Goal: Information Seeking & Learning: Learn about a topic

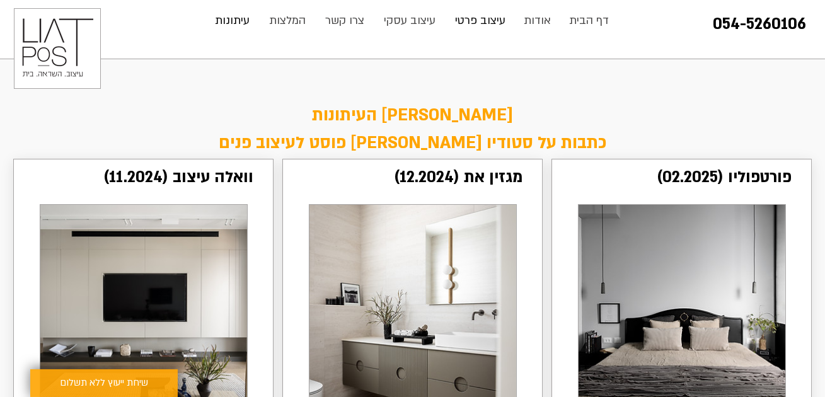
click at [477, 21] on p "עיצוב פרטי" at bounding box center [480, 20] width 63 height 25
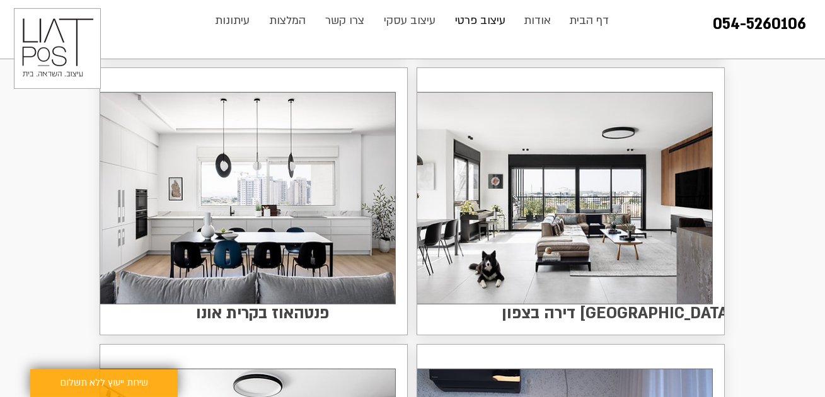
scroll to position [658, 0]
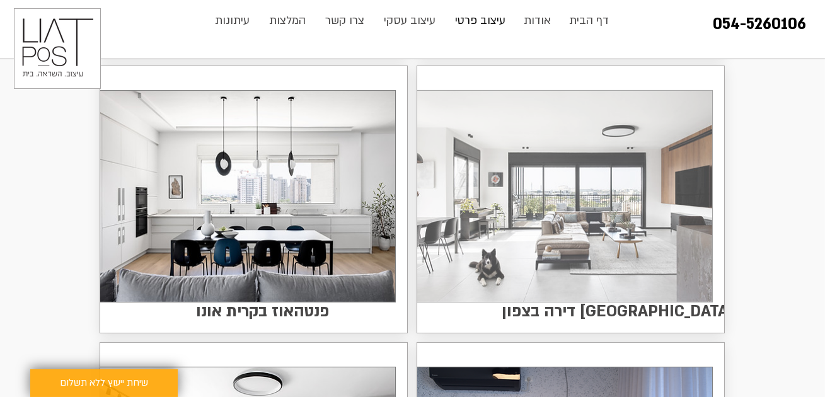
click at [570, 245] on img at bounding box center [564, 196] width 295 height 211
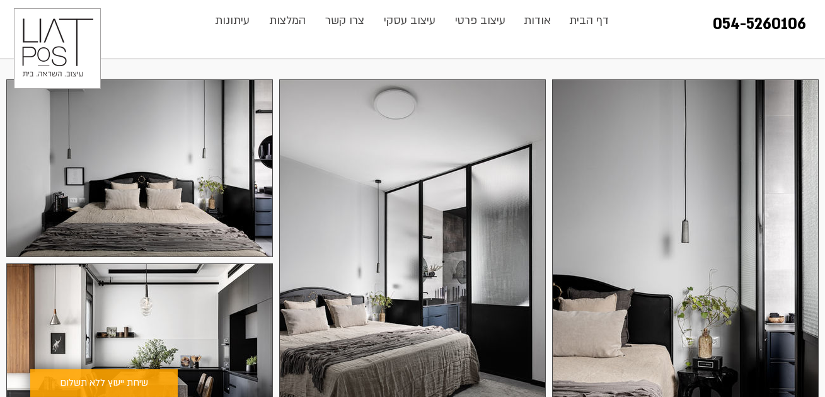
scroll to position [217, 0]
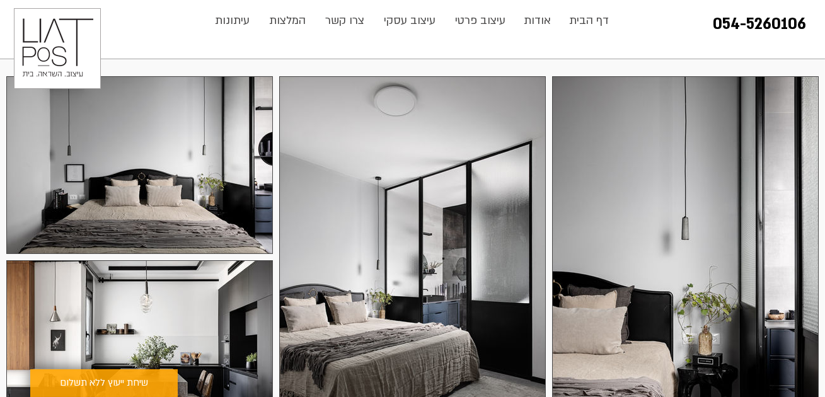
click at [609, 245] on div at bounding box center [685, 276] width 267 height 400
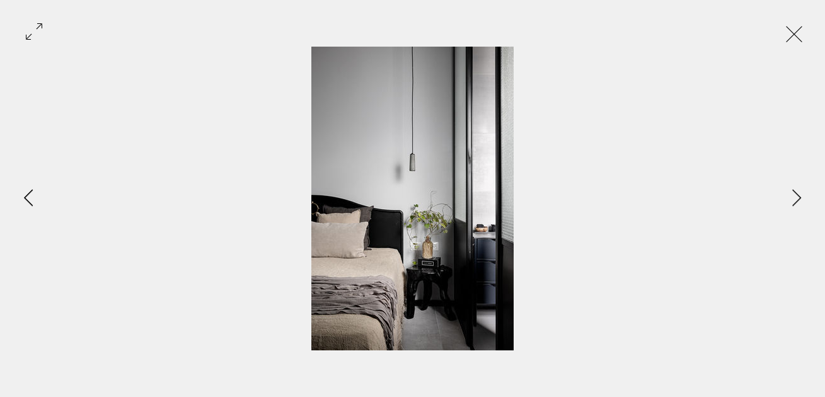
click at [28, 200] on icon "Previous Item" at bounding box center [28, 197] width 9 height 17
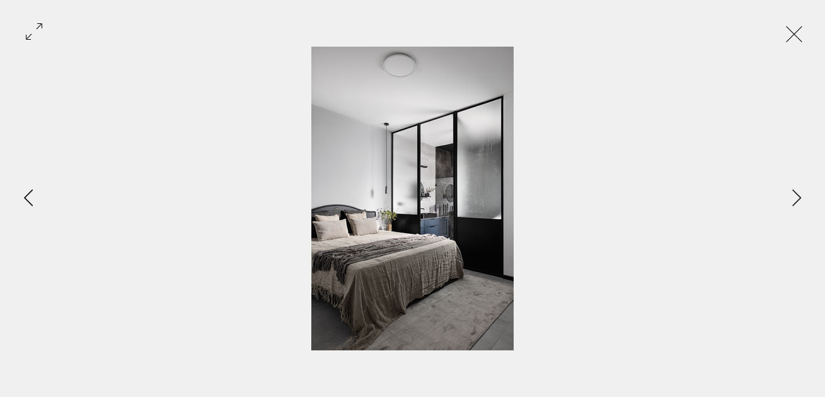
click at [28, 200] on icon "Previous Item" at bounding box center [28, 197] width 9 height 17
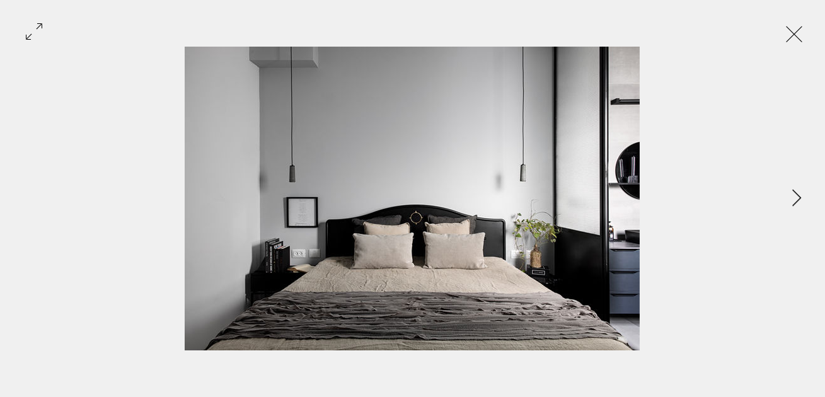
click at [28, 200] on div "Gallery item, detailed view" at bounding box center [412, 199] width 825 height 304
click at [796, 193] on icon "Next Item" at bounding box center [796, 197] width 9 height 17
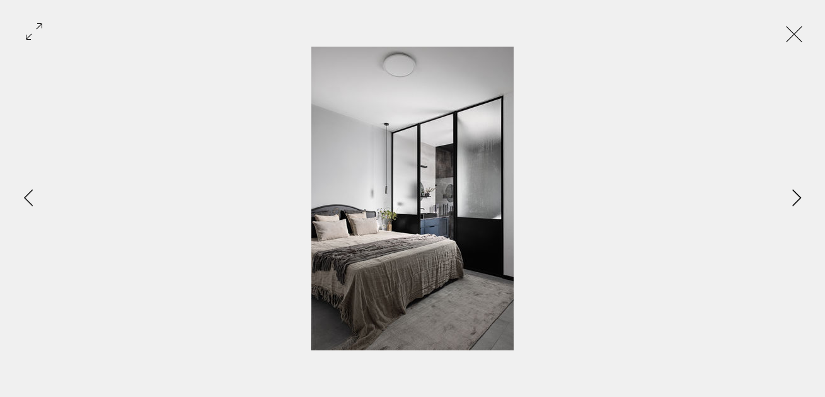
click at [796, 193] on icon "Next Item" at bounding box center [796, 197] width 9 height 17
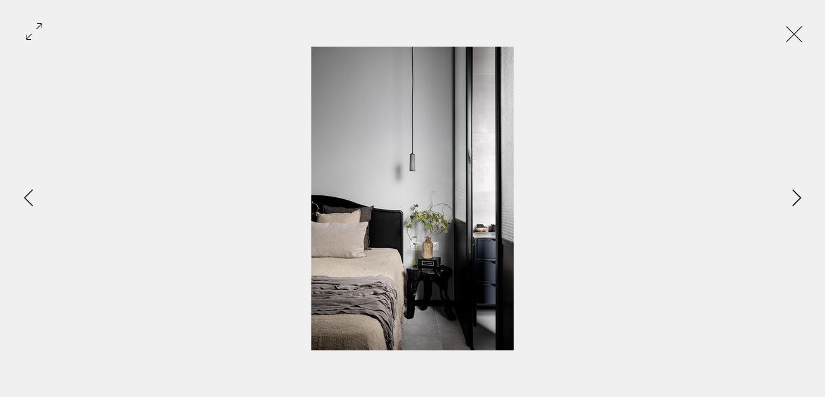
click at [796, 193] on icon "Next Item" at bounding box center [796, 197] width 9 height 17
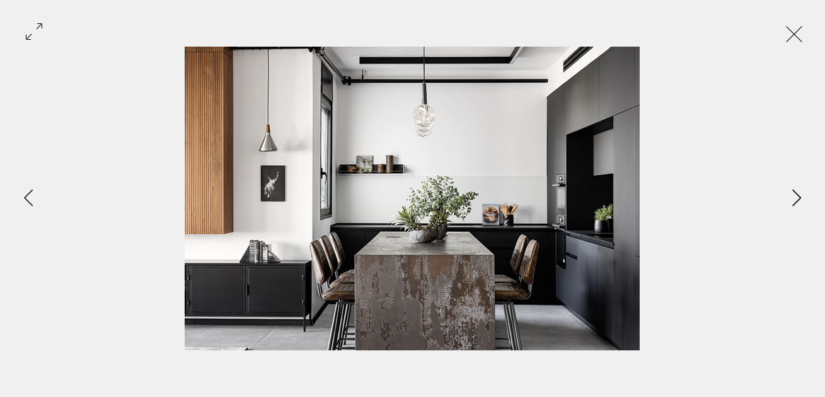
click at [796, 193] on icon "Next Item" at bounding box center [796, 197] width 9 height 17
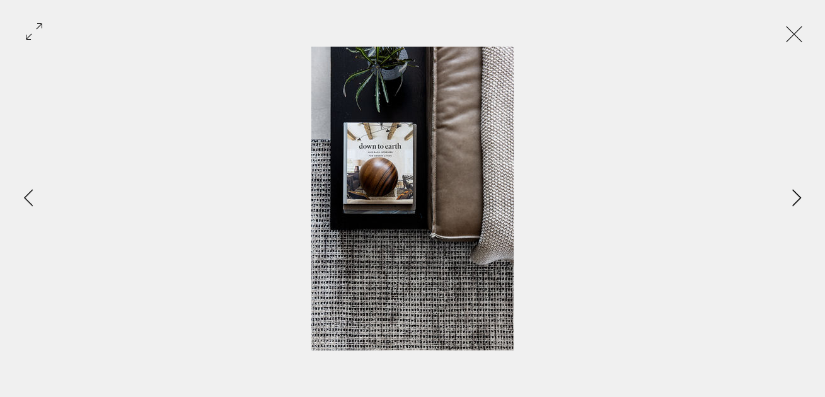
click at [796, 193] on icon "Next Item" at bounding box center [796, 197] width 9 height 17
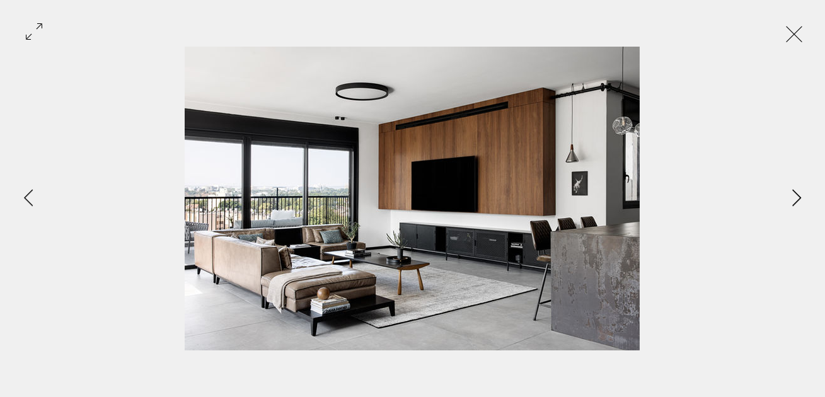
click at [795, 193] on icon "Next Item" at bounding box center [796, 197] width 9 height 17
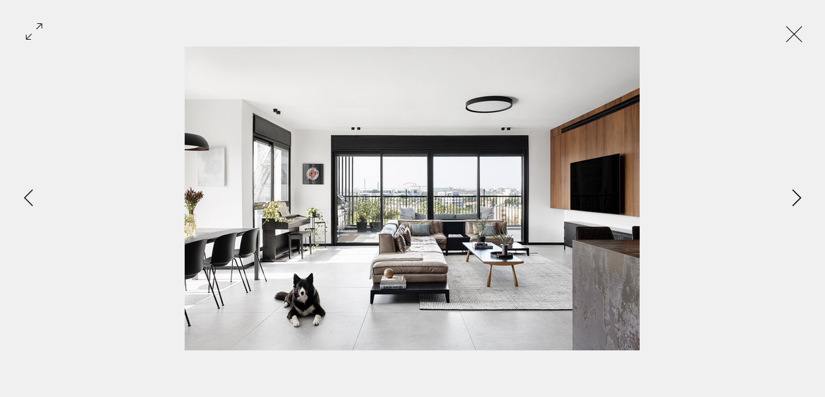
click at [795, 193] on icon "Next Item" at bounding box center [796, 197] width 9 height 17
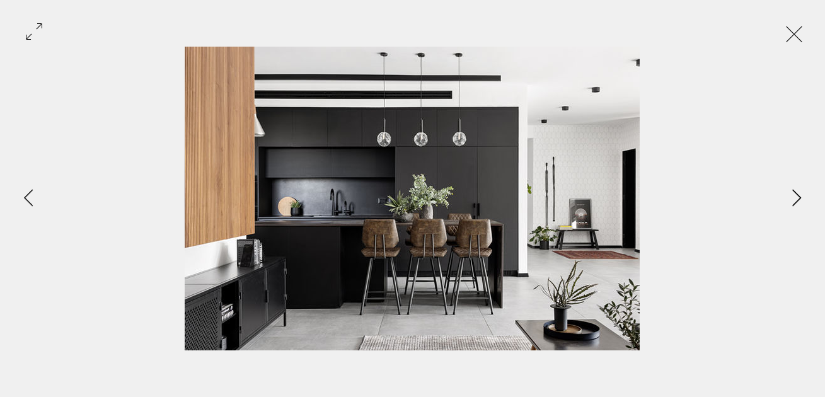
click at [795, 193] on icon "Next Item" at bounding box center [796, 197] width 9 height 17
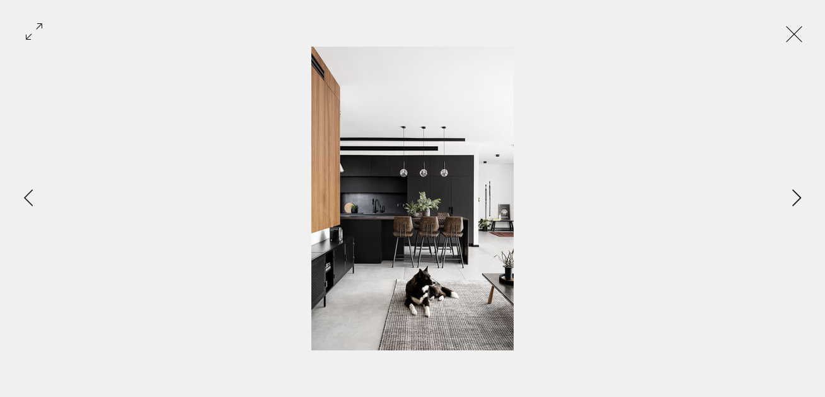
click at [795, 193] on icon "Next Item" at bounding box center [796, 197] width 9 height 17
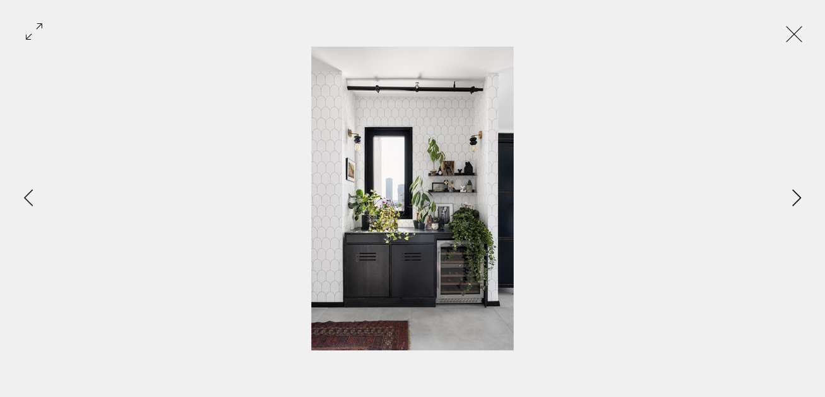
click at [795, 193] on icon "Next Item" at bounding box center [796, 197] width 9 height 17
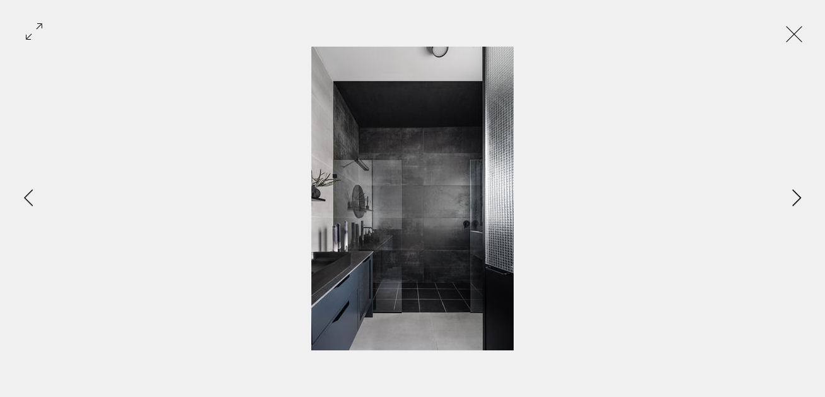
click at [795, 193] on icon "Next Item" at bounding box center [796, 197] width 9 height 17
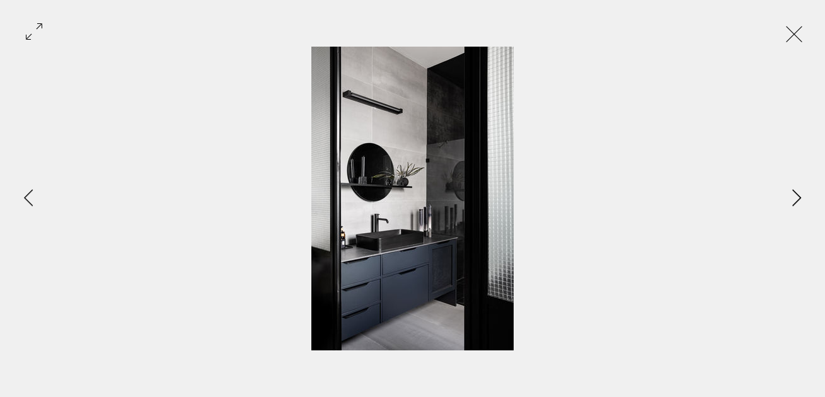
click at [795, 193] on icon "Next Item" at bounding box center [796, 197] width 9 height 17
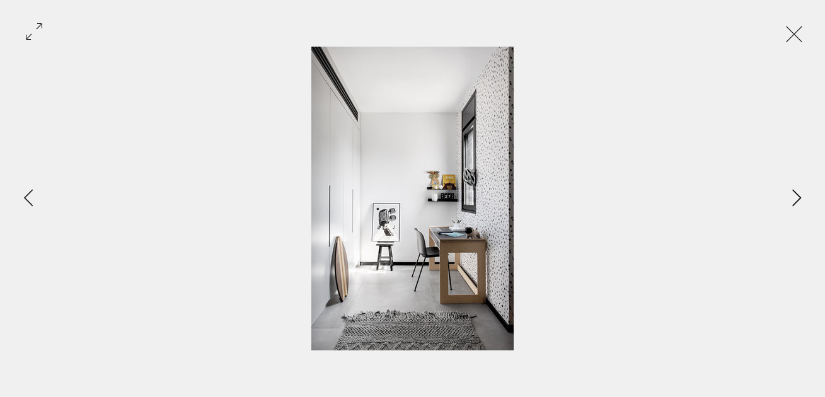
click at [795, 193] on icon "Next Item" at bounding box center [796, 197] width 9 height 17
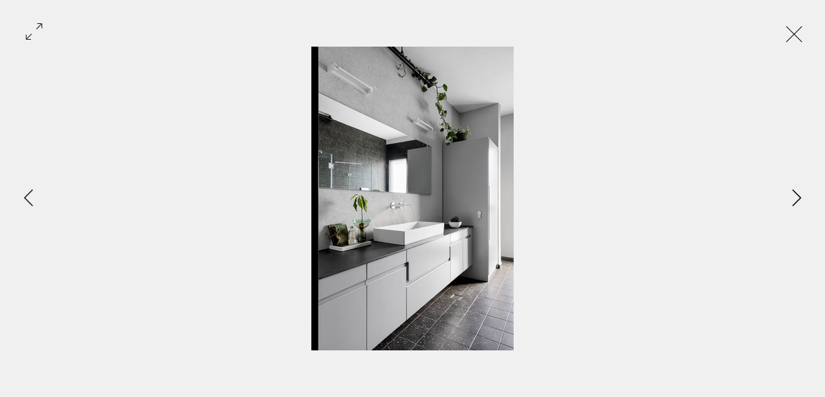
click at [795, 193] on icon "Next Item" at bounding box center [796, 197] width 9 height 17
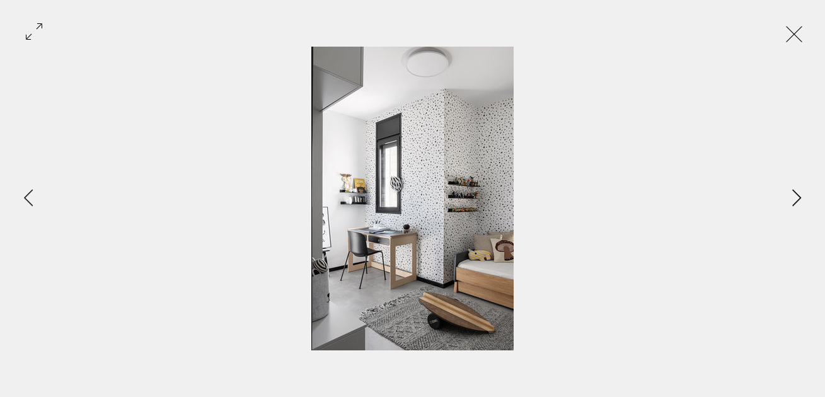
click at [795, 193] on icon "Next Item" at bounding box center [796, 197] width 9 height 17
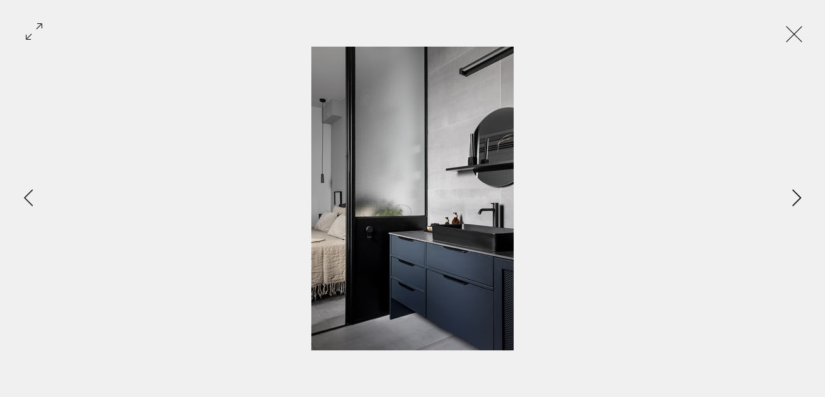
click at [795, 193] on icon "Next Item" at bounding box center [796, 197] width 9 height 17
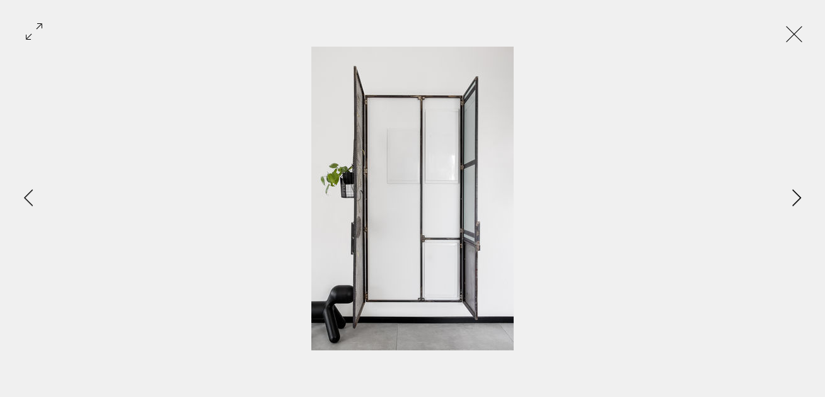
click at [795, 193] on icon "Next Item" at bounding box center [796, 197] width 9 height 17
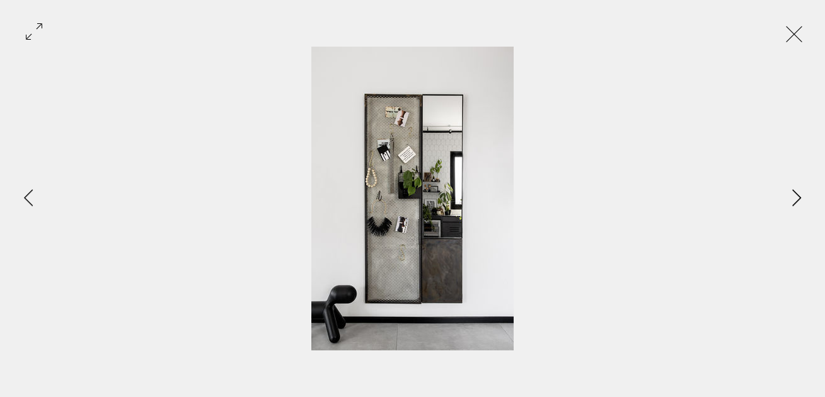
click at [795, 193] on icon "Next Item" at bounding box center [796, 197] width 9 height 17
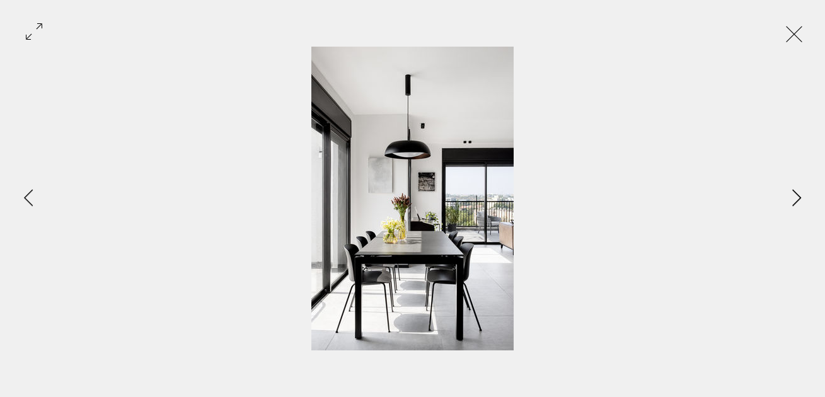
click at [795, 193] on icon "Next Item" at bounding box center [796, 197] width 9 height 17
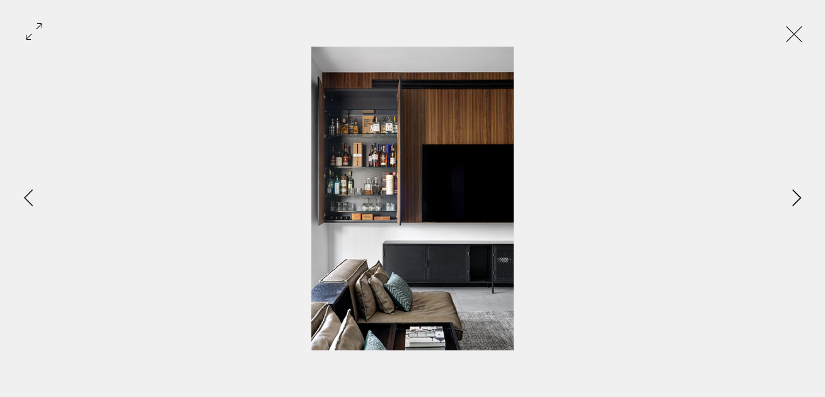
click at [795, 193] on icon "Next Item" at bounding box center [796, 197] width 9 height 17
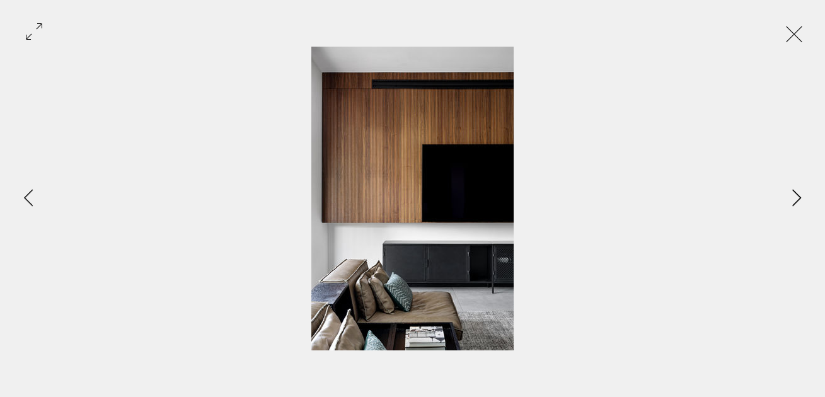
click at [795, 193] on icon "Next Item" at bounding box center [796, 197] width 9 height 17
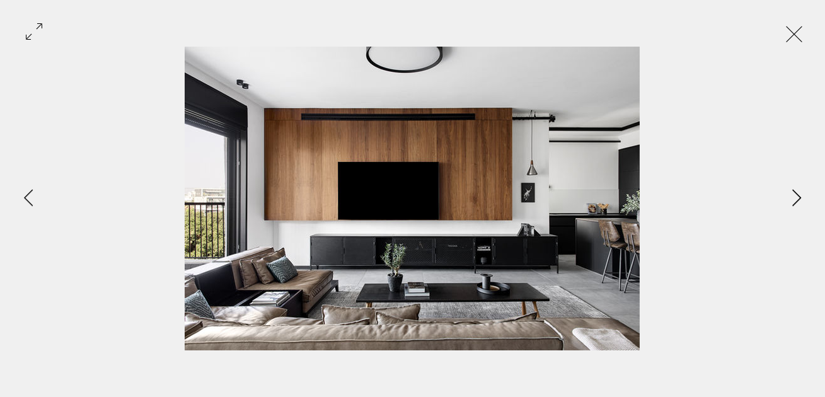
click at [795, 193] on icon "Next Item" at bounding box center [796, 197] width 9 height 17
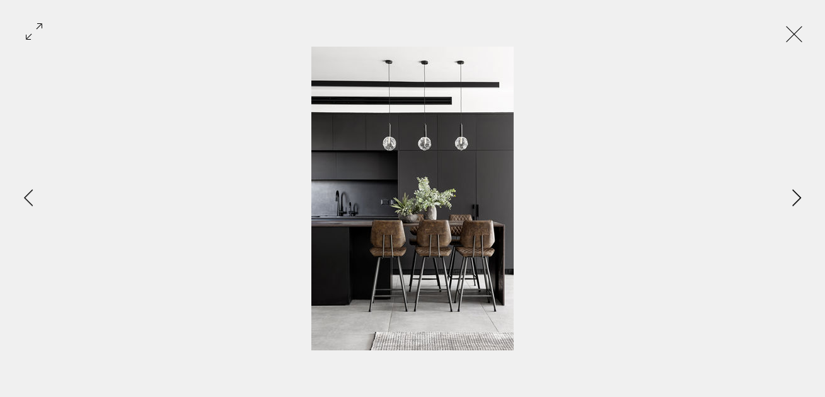
click at [795, 193] on icon "Next Item" at bounding box center [796, 197] width 9 height 17
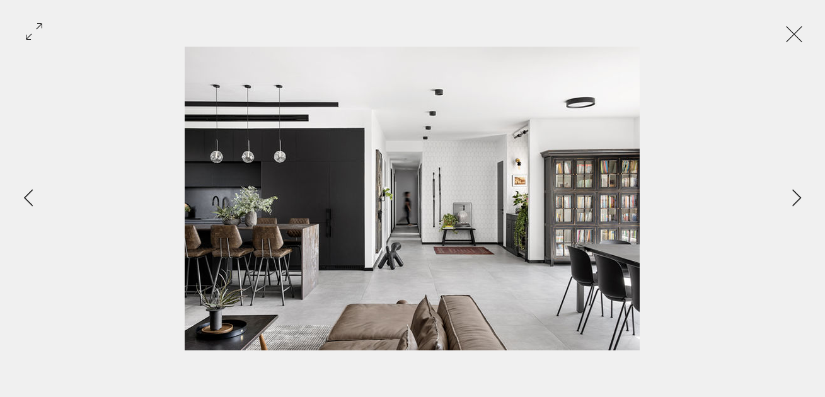
click at [806, 33] on button "Exit expand mode" at bounding box center [794, 33] width 24 height 28
